Goal: Use online tool/utility: Utilize a website feature to perform a specific function

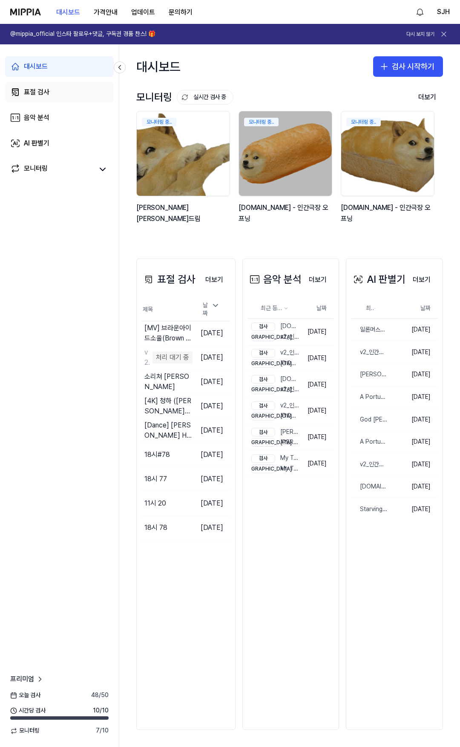
click at [57, 89] on link "표절 검사" at bounding box center [59, 92] width 109 height 20
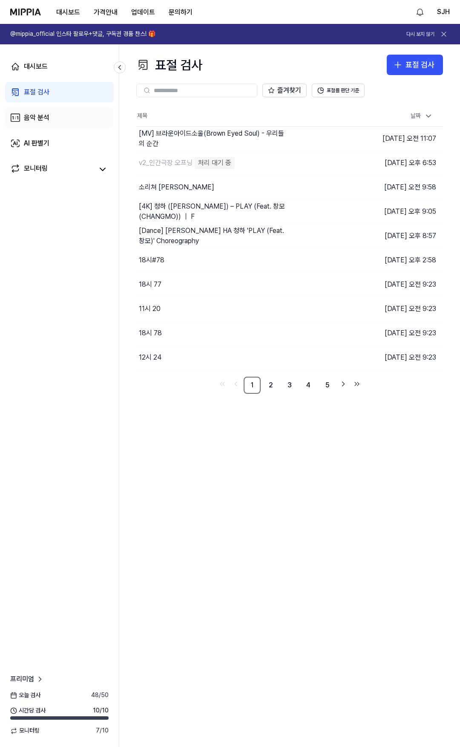
click at [60, 116] on link "음악 분석" at bounding box center [59, 117] width 109 height 20
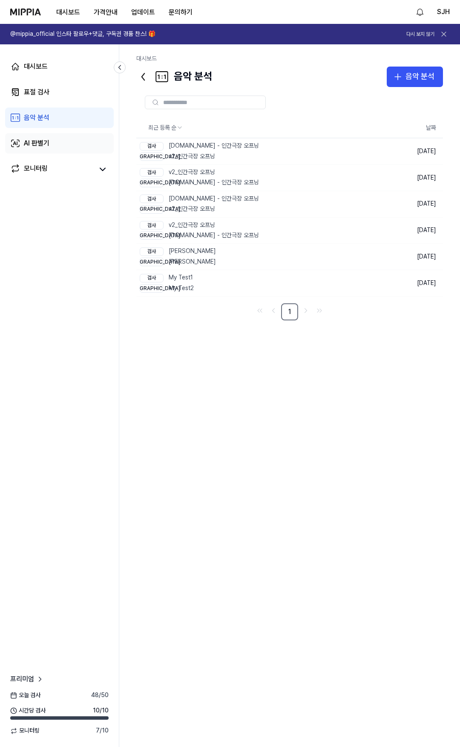
click at [60, 133] on link "AI 판별기" at bounding box center [59, 143] width 109 height 20
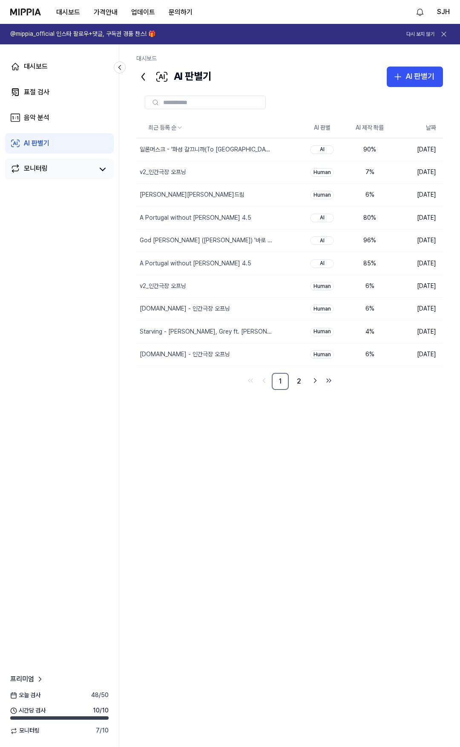
click at [52, 171] on link "모니터링" at bounding box center [51, 169] width 83 height 12
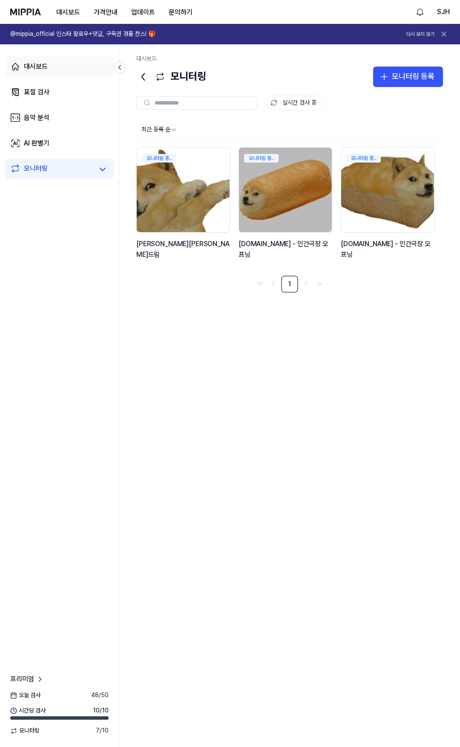
click at [54, 64] on link "대시보드" at bounding box center [59, 66] width 109 height 20
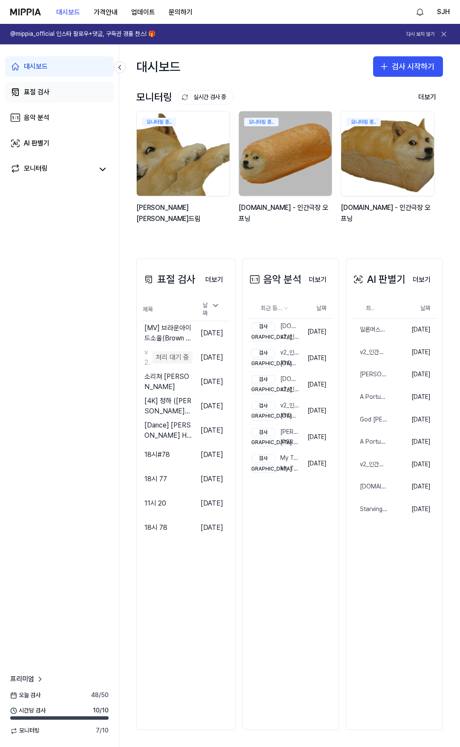
click at [47, 90] on div "표절 검사" at bounding box center [37, 92] width 26 height 10
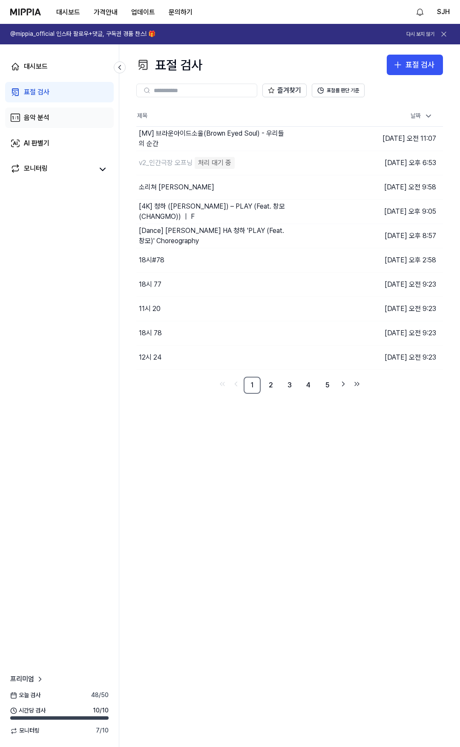
click at [60, 109] on link "음악 분석" at bounding box center [59, 117] width 109 height 20
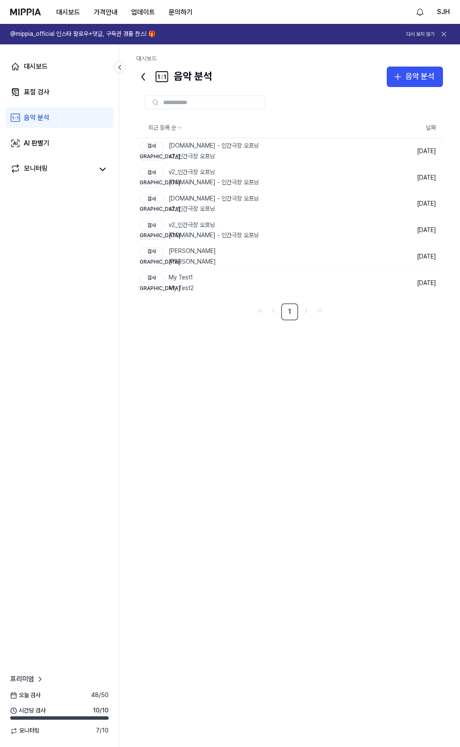
click at [61, 125] on link "음악 분석" at bounding box center [59, 117] width 109 height 20
click at [56, 142] on link "AI 판별기" at bounding box center [59, 143] width 109 height 20
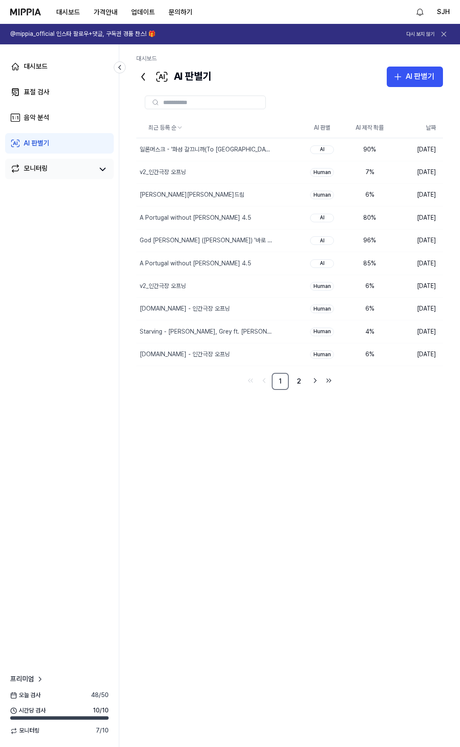
click at [52, 173] on link "모니터링" at bounding box center [51, 169] width 83 height 12
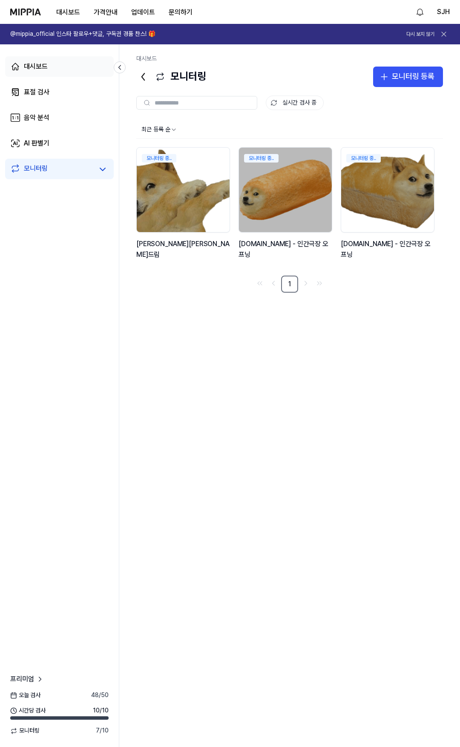
click at [56, 72] on link "대시보드" at bounding box center [59, 66] width 109 height 20
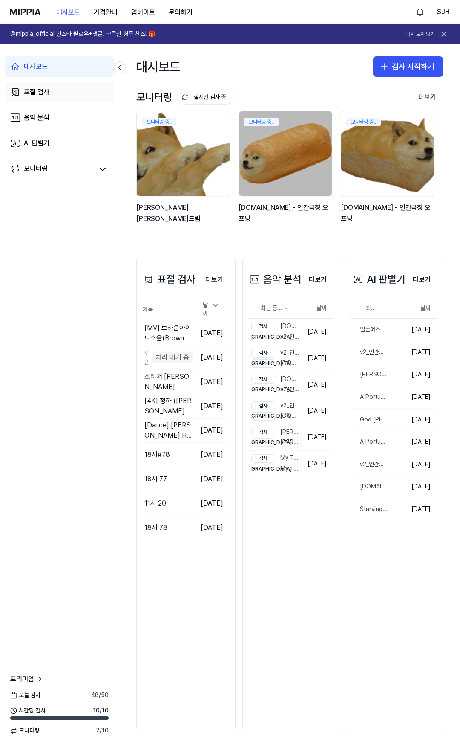
click at [47, 98] on link "표절 검사" at bounding box center [59, 92] width 109 height 20
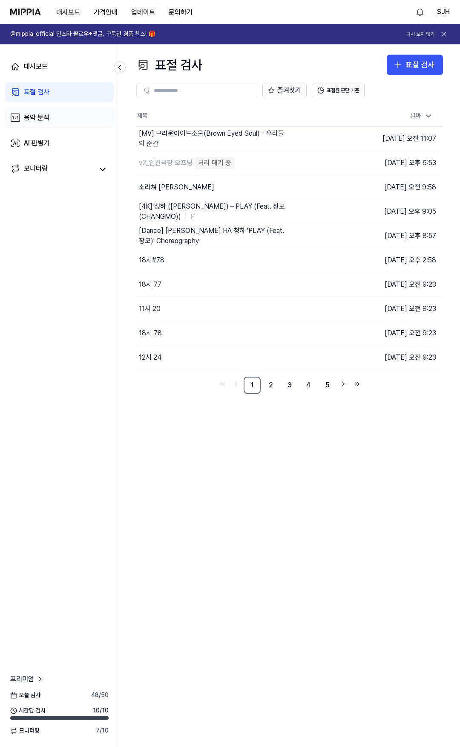
click at [54, 122] on link "음악 분석" at bounding box center [59, 117] width 109 height 20
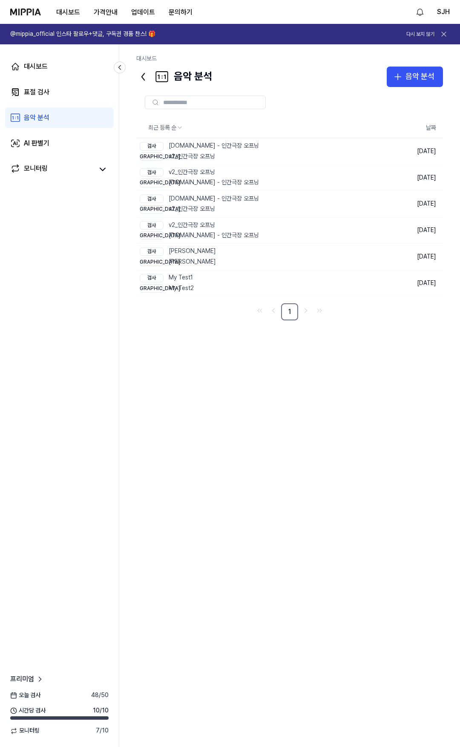
click at [226, 376] on div "최근 등록 순 날짜 검사 y2mate.com - 인간극장 오프닝 비교 v2_인간극장 오프닝 삭제 2025.09.30. 검사 v2_인간극장 오프…" at bounding box center [289, 408] width 307 height 643
click at [199, 373] on div "최근 등록 순 날짜 검사 y2mate.com - 인간극장 오프닝 비교 v2_인간극장 오프닝 삭제 2025.09.30. 검사 v2_인간극장 오프…" at bounding box center [289, 408] width 307 height 643
click at [69, 98] on link "표절 검사" at bounding box center [59, 92] width 109 height 20
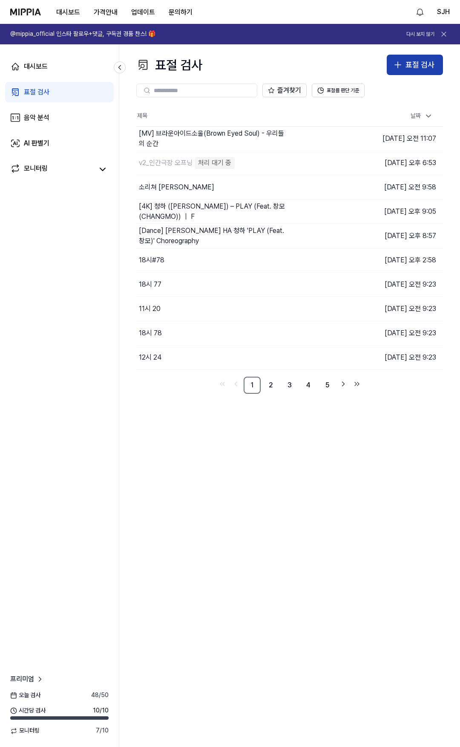
click at [414, 66] on div "표절 검사" at bounding box center [420, 65] width 29 height 12
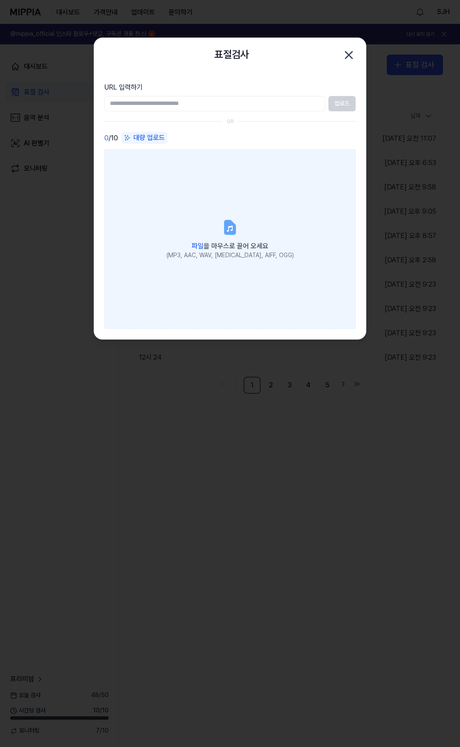
click at [226, 217] on label "파일 을 마우스로 끌어 오세요 (MP3, AAC, WAV, FLAC, AIFF, OGG)" at bounding box center [230, 238] width 252 height 179
click at [0, 0] on input "파일 을 마우스로 끌어 오세요 (MP3, AAC, WAV, FLAC, AIFF, OGG)" at bounding box center [0, 0] width 0 height 0
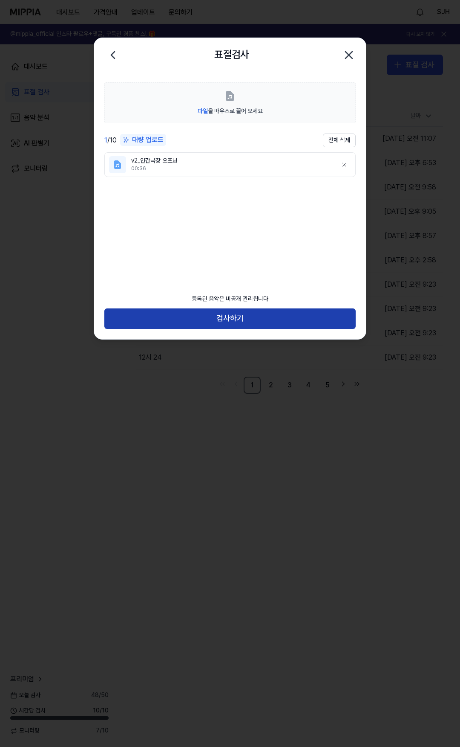
click at [236, 320] on button "검사하기" at bounding box center [230, 318] width 252 height 20
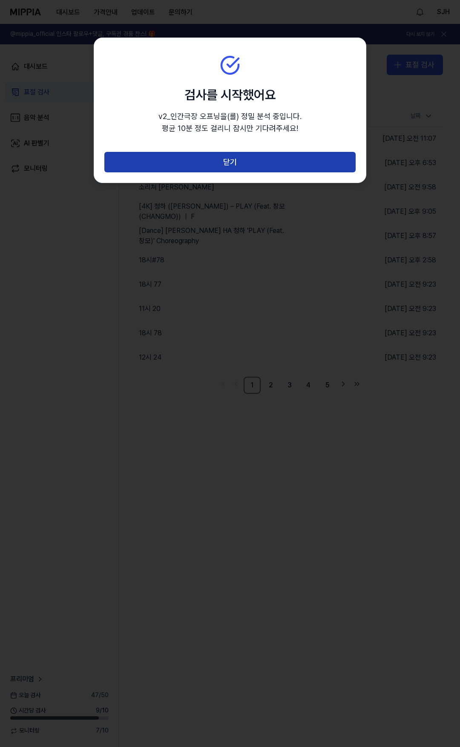
click at [241, 163] on button "닫기" at bounding box center [230, 162] width 252 height 20
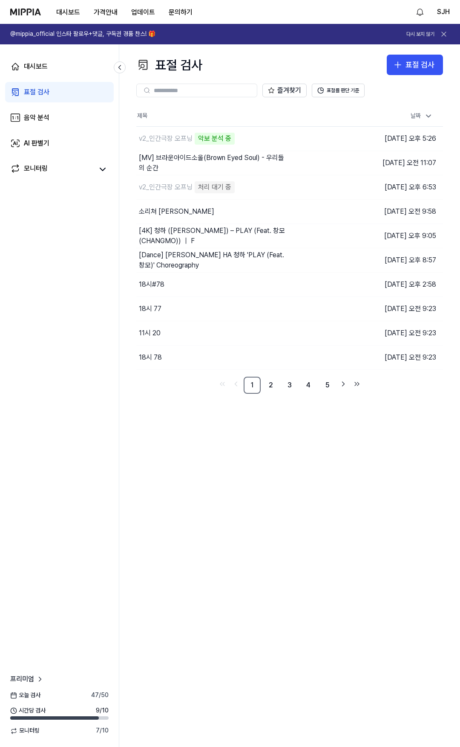
click at [250, 470] on div "표절 검사 표절 검사 표절 검사 음악 분석 AI 판별기 즐겨찾기 표절률 판단 기준 제목 날짜 v2_인간극장 오프닝 악보 분석 중 이동하기 20…" at bounding box center [289, 395] width 341 height 702
click at [245, 487] on div "표절 검사 표절 검사 표절 검사 음악 분석 AI 판별기 즐겨찾기 표절률 판단 기준 제목 날짜 v2_인간극장 오프닝 악보 분석 중 이동하기 [D…" at bounding box center [289, 395] width 341 height 702
click at [277, 457] on div "표절 검사 표절 검사 표절 검사 음악 분석 AI 판별기 즐겨찾기 표절률 판단 기준 제목 날짜 v2_인간극장 오프닝 18% 이동하기 [DATE]…" at bounding box center [289, 395] width 341 height 702
click at [405, 64] on button "표절 검사" at bounding box center [415, 65] width 56 height 20
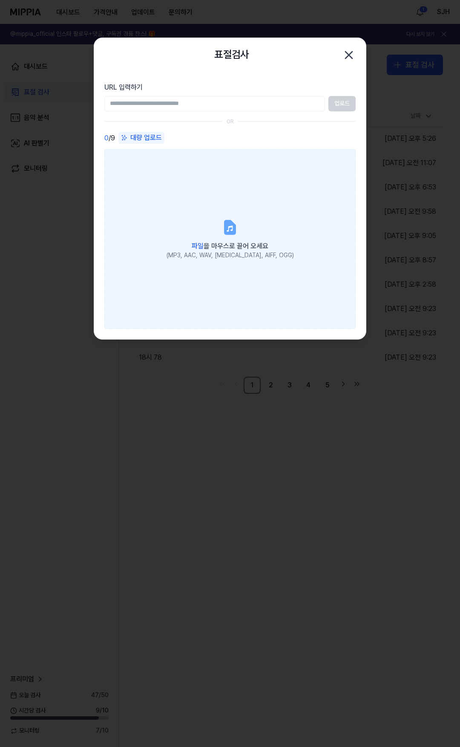
click at [177, 205] on label "파일 을 마우스로 끌어 오세요 (MP3, AAC, WAV, FLAC, AIFF, OGG)" at bounding box center [230, 238] width 252 height 179
click at [0, 0] on input "파일 을 마우스로 끌어 오세요 (MP3, AAC, WAV, FLAC, AIFF, OGG)" at bounding box center [0, 0] width 0 height 0
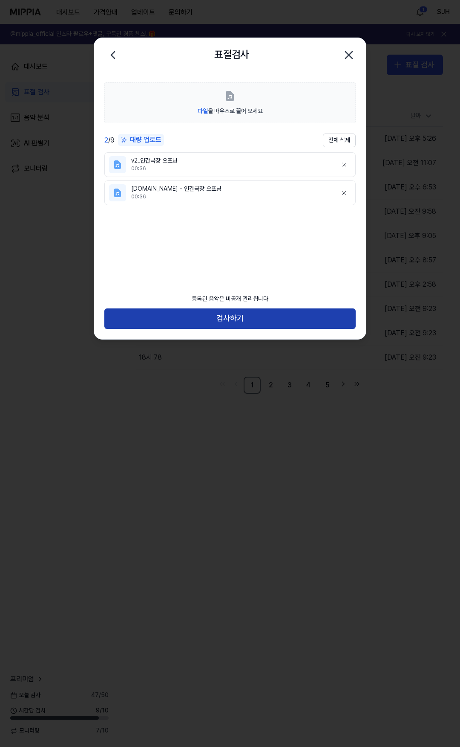
click at [229, 315] on button "검사하기" at bounding box center [230, 318] width 252 height 20
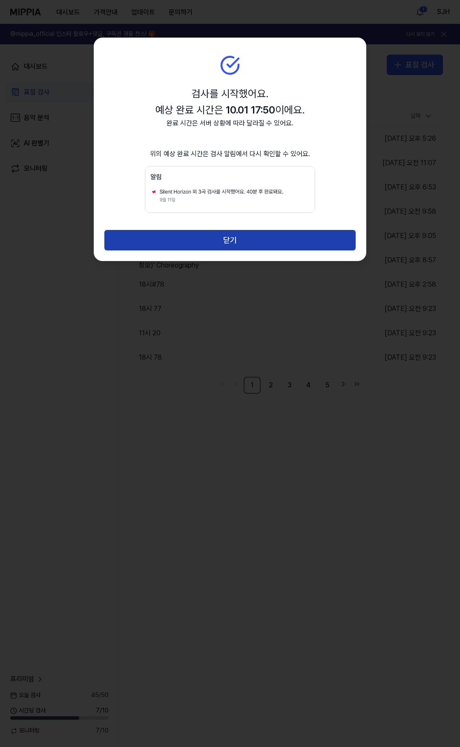
click at [234, 242] on button "닫기" at bounding box center [230, 240] width 252 height 20
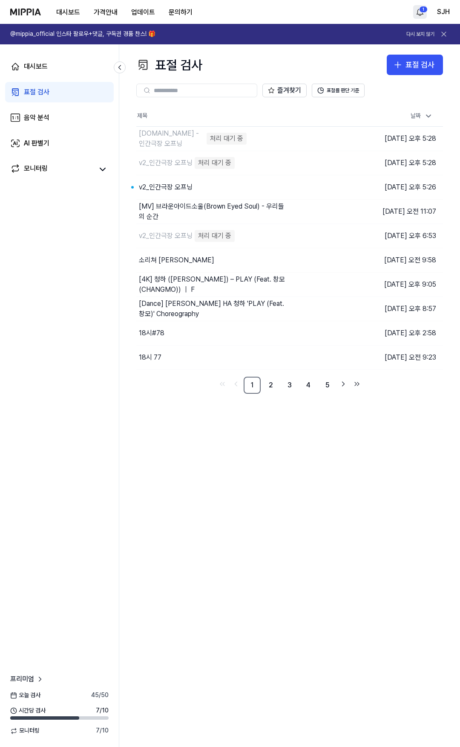
click at [419, 11] on html "대시보드 가격안내 업데이트 문의하기 1 SJH @mippia_official 인스타 팔로우+댓글, 구독권 경품 찬스! 🎁 다시 보지 않기 대시…" at bounding box center [230, 373] width 460 height 747
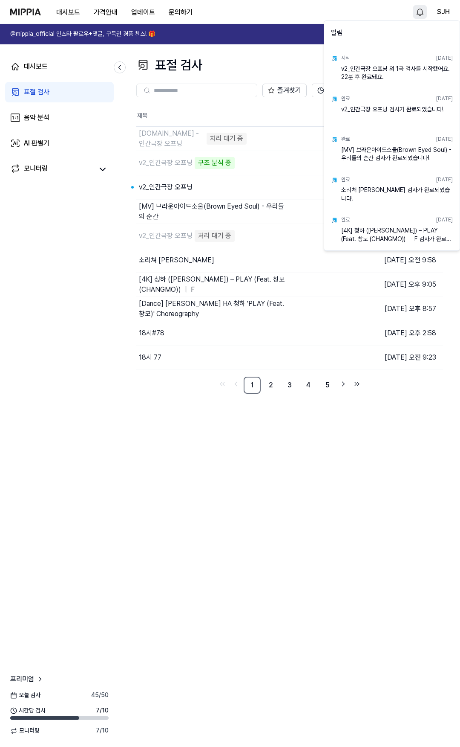
click at [288, 22] on html "대시보드 가격안내 업데이트 문의하기 SJH @mippia_official 인스타 팔로우+댓글, 구독권 경품 찬스! 🎁 다시 보지 않기 대시보드…" at bounding box center [230, 373] width 460 height 747
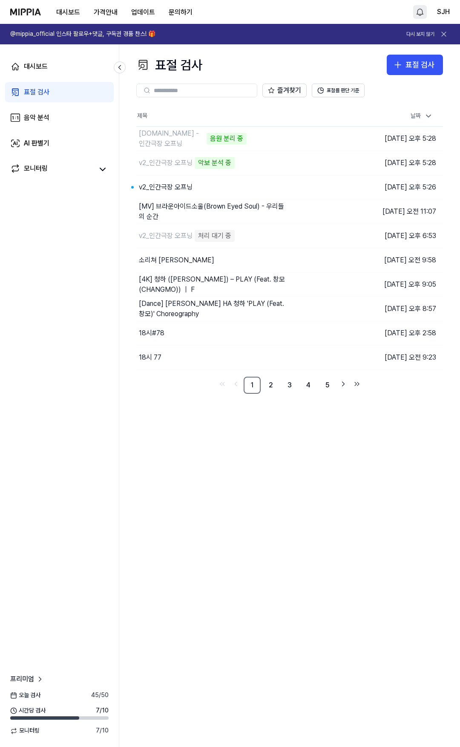
click at [247, 434] on div "표절 검사 표절 검사 표절 검사 음악 분석 AI 판별기 즐겨찾기 표절률 판단 기준 제목 날짜 y2mate.com - 인간극장 오프닝 음원 분리…" at bounding box center [289, 395] width 341 height 702
click at [270, 490] on div "표절 검사 표절 검사 표절 검사 음악 분석 AI 판별기 즐겨찾기 표절률 판단 기준 제목 날짜 y2mate.com - 인간극장 오프닝 악보 분석…" at bounding box center [289, 395] width 341 height 702
click at [264, 486] on div "표절 검사 표절 검사 표절 검사 음악 분석 AI 판별기 즐겨찾기 표절률 판단 기준 제목 날짜 y2mate.com - 인간극장 오프닝 8% 이동…" at bounding box center [289, 395] width 341 height 702
click at [268, 441] on div "표절 검사 표절 검사 표절 검사 음악 분석 AI 판별기 즐겨찾기 표절률 판단 기준 제목 날짜 y2mate.com - 인간극장 오프닝 11% 이…" at bounding box center [289, 395] width 341 height 702
click at [288, 521] on div "표절 검사 표절 검사 표절 검사 음악 분석 AI 판별기 즐겨찾기 표절률 판단 기준 제목 날짜 [DOMAIN_NAME] - 인간극장 오프닝 이동…" at bounding box center [289, 395] width 341 height 702
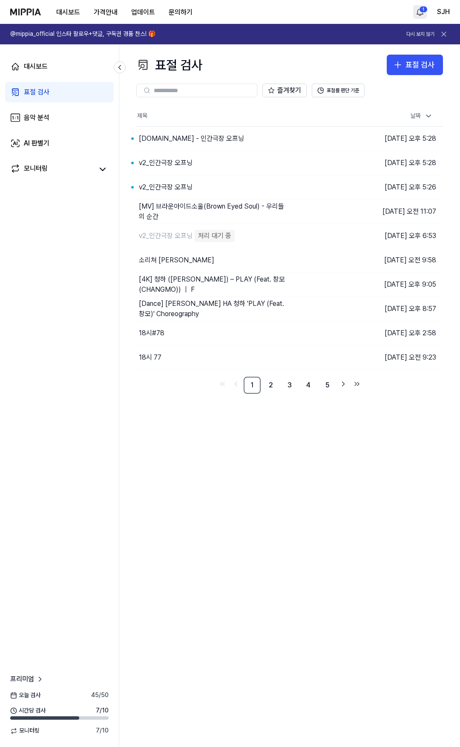
click at [420, 12] on html "대시보드 가격안내 업데이트 문의하기 1 SJH @mippia_official 인스타 팔로우+댓글, 구독권 경품 찬스! 🎁 다시 보지 않기 대시…" at bounding box center [230, 373] width 460 height 747
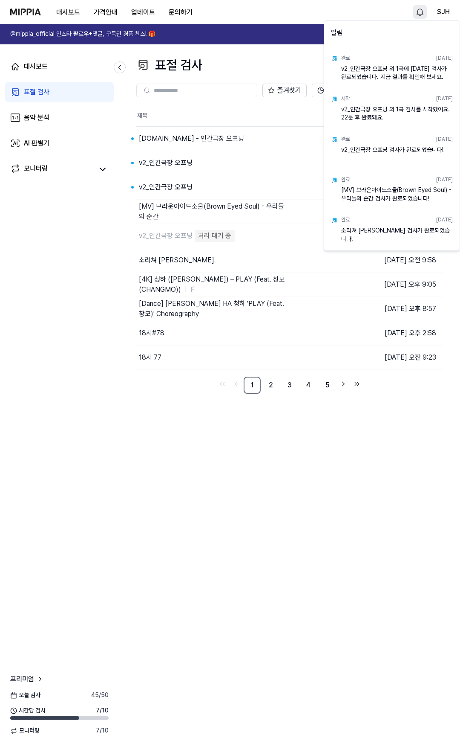
click at [335, 468] on html "대시보드 가격안내 업데이트 문의하기 SJH @mippia_official 인스타 팔로우+댓글, 구독권 경품 찬스! 🎁 다시 보지 않기 대시보드…" at bounding box center [230, 373] width 460 height 747
